Goal: Check status: Check status

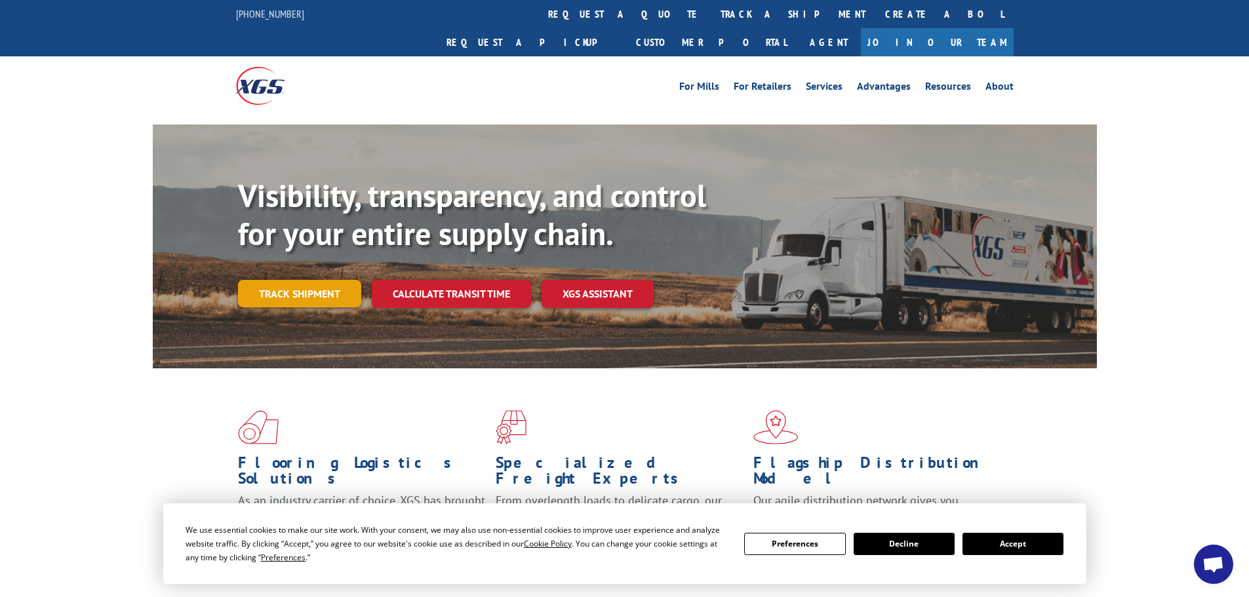
click at [314, 280] on link "Track shipment" at bounding box center [299, 294] width 123 height 28
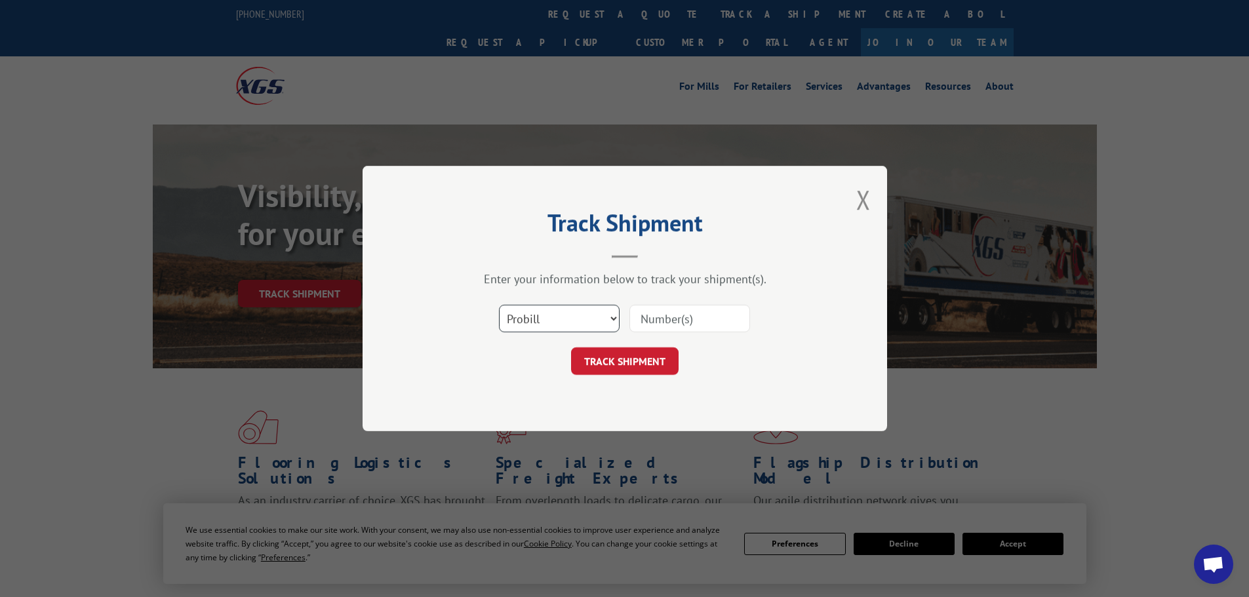
click at [583, 311] on select "Select category... Probill BOL PO" at bounding box center [559, 319] width 121 height 28
select select "bol"
click at [499, 305] on select "Select category... Probill BOL PO" at bounding box center [559, 319] width 121 height 28
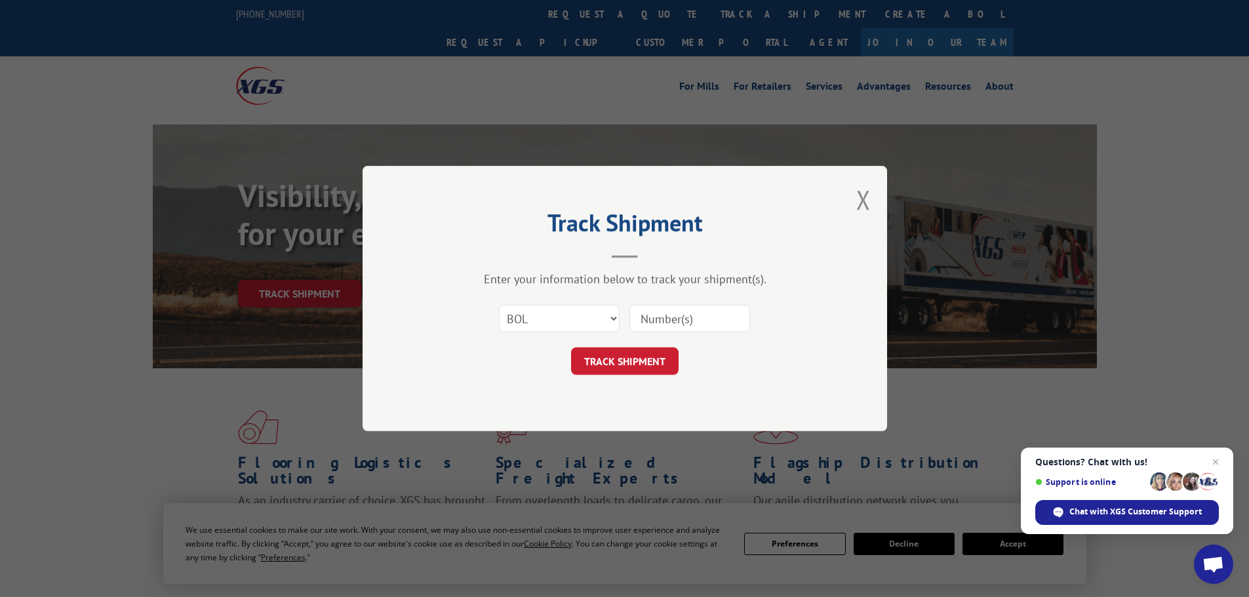
click at [671, 323] on input at bounding box center [689, 319] width 121 height 28
paste input "7064872"
type input "7064872"
click at [639, 361] on button "TRACK SHIPMENT" at bounding box center [625, 361] width 108 height 28
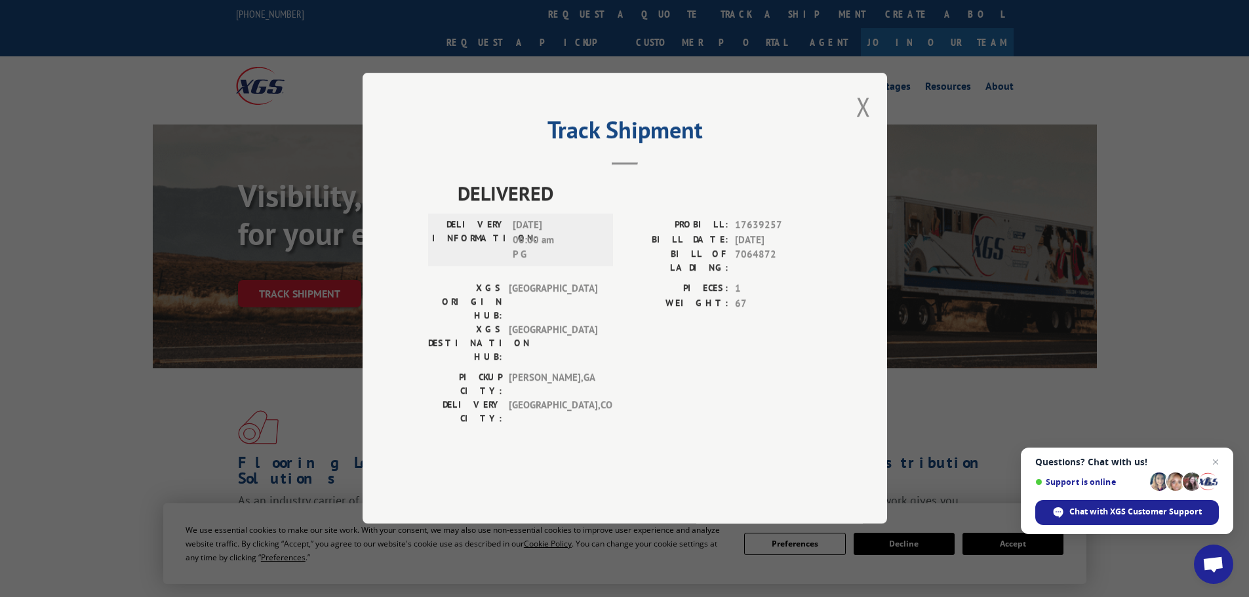
click at [871, 142] on div "Track Shipment DELIVERED DELIVERY INFORMATION: [DATE] 06:00 am P G PROBILL: 176…" at bounding box center [625, 298] width 525 height 451
click at [856, 124] on button "Close modal" at bounding box center [863, 106] width 14 height 35
